Goal: Communication & Community: Answer question/provide support

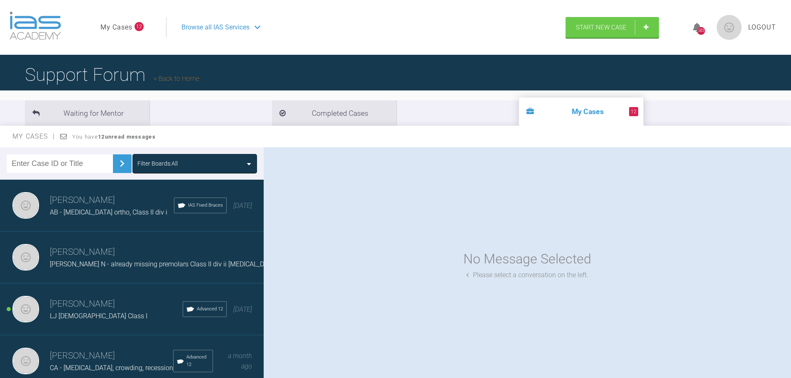
click at [171, 268] on span "[PERSON_NAME] N - already missing premolars Class II div ii [MEDICAL_DATA]" at bounding box center [164, 264] width 228 height 8
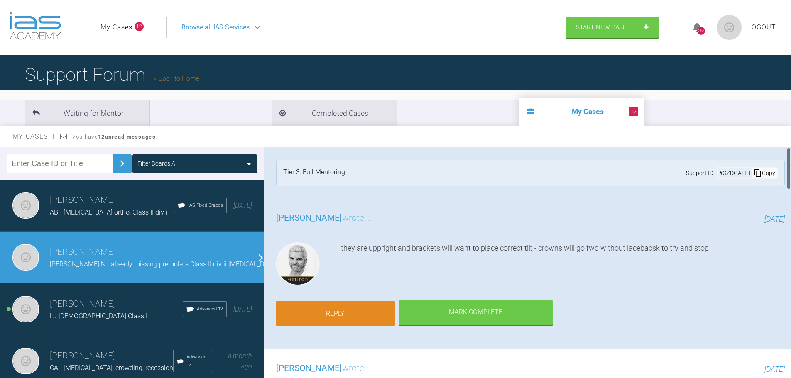
click at [360, 312] on link "Reply" at bounding box center [335, 314] width 119 height 26
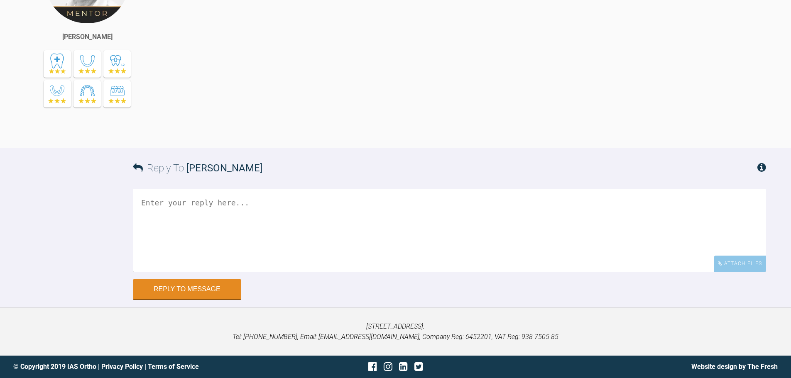
scroll to position [2414, 0]
click at [741, 268] on div "Attach Files" at bounding box center [740, 264] width 52 height 16
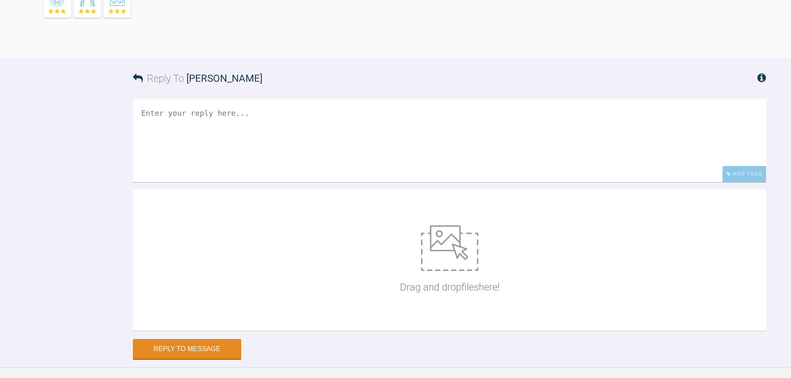
scroll to position [2563, 0]
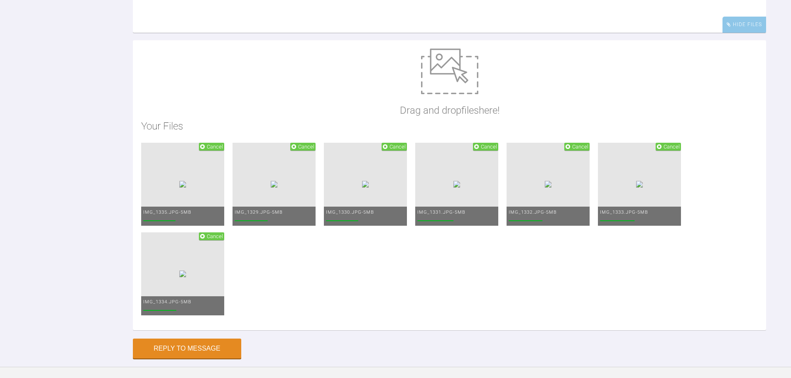
type textarea "h"
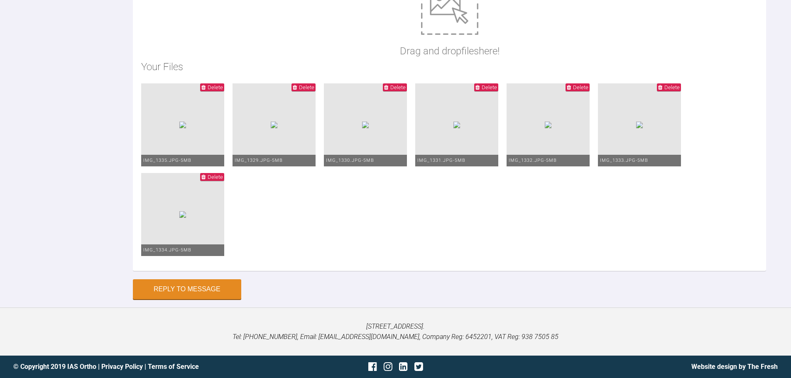
scroll to position [2646, 0]
type textarea "Hi [PERSON_NAME], bonded this last week. Uppers only until more room for lowers…"
click at [206, 300] on button "Reply to Message" at bounding box center [187, 290] width 108 height 20
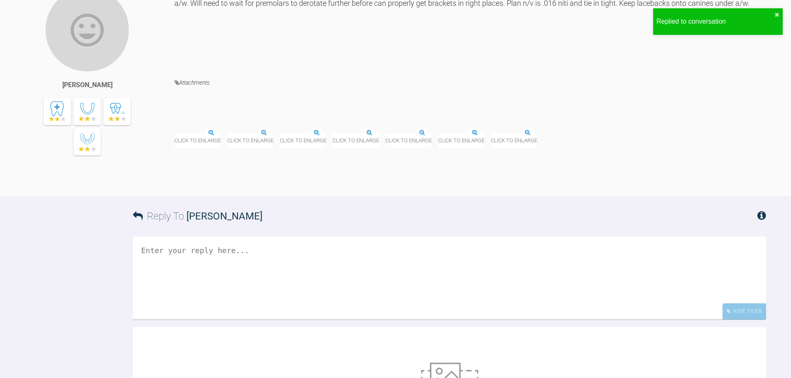
scroll to position [2691, 0]
